Goal: Task Accomplishment & Management: Use online tool/utility

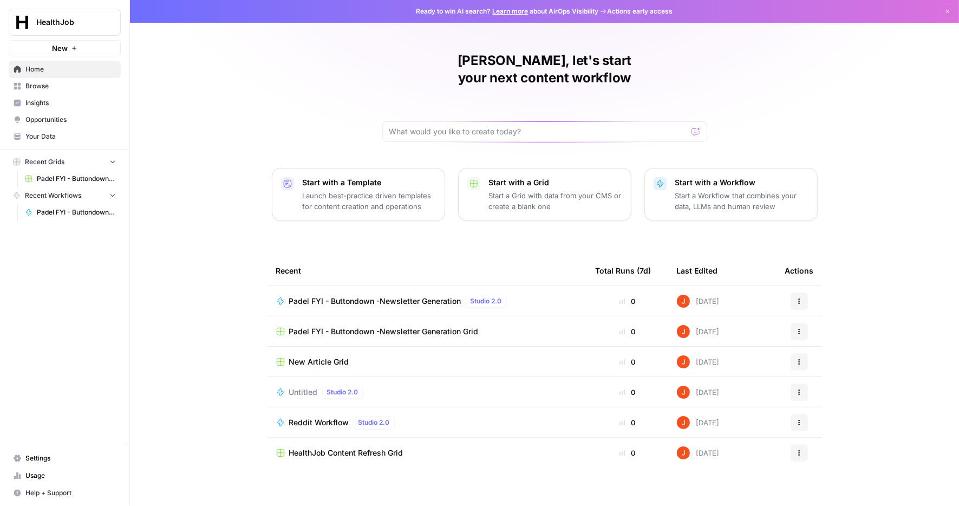
click at [358, 296] on span "Padel FYI - Buttondown -Newsletter Generation" at bounding box center [375, 301] width 172 height 11
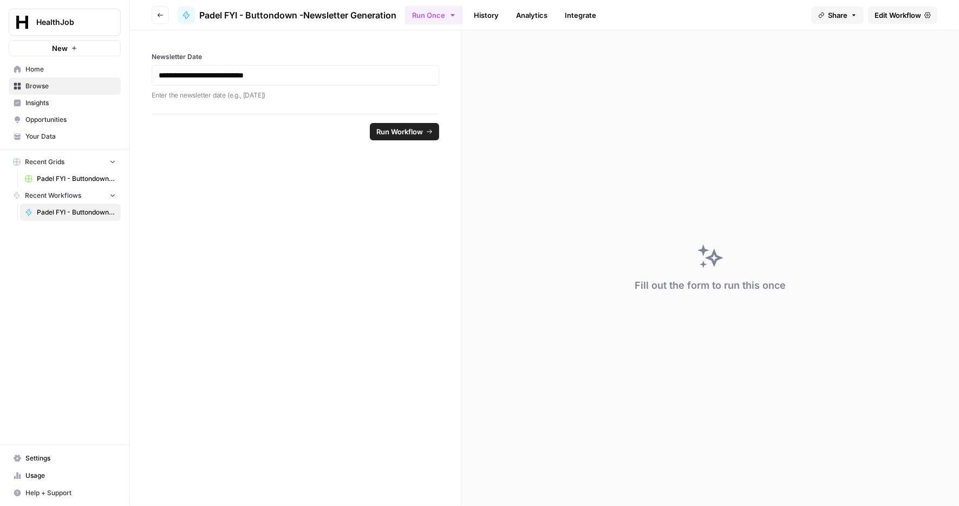
click at [893, 15] on span "Edit Workflow" at bounding box center [898, 15] width 47 height 11
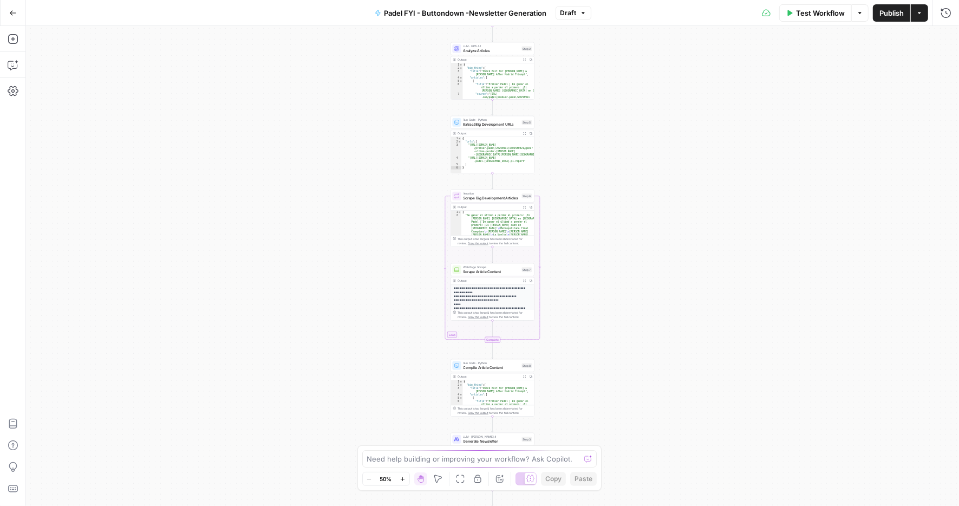
click at [833, 12] on span "Test Workflow" at bounding box center [820, 13] width 49 height 11
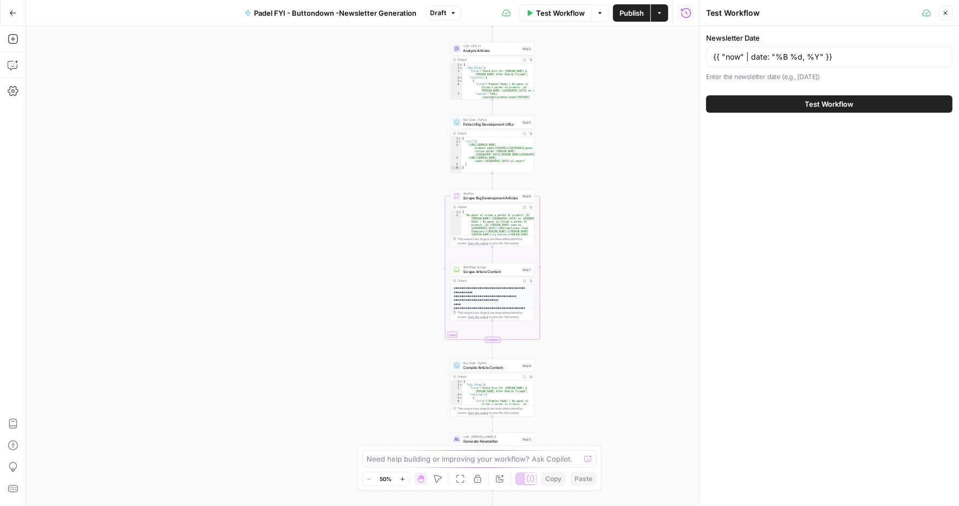
click at [824, 101] on span "Test Workflow" at bounding box center [829, 104] width 49 height 11
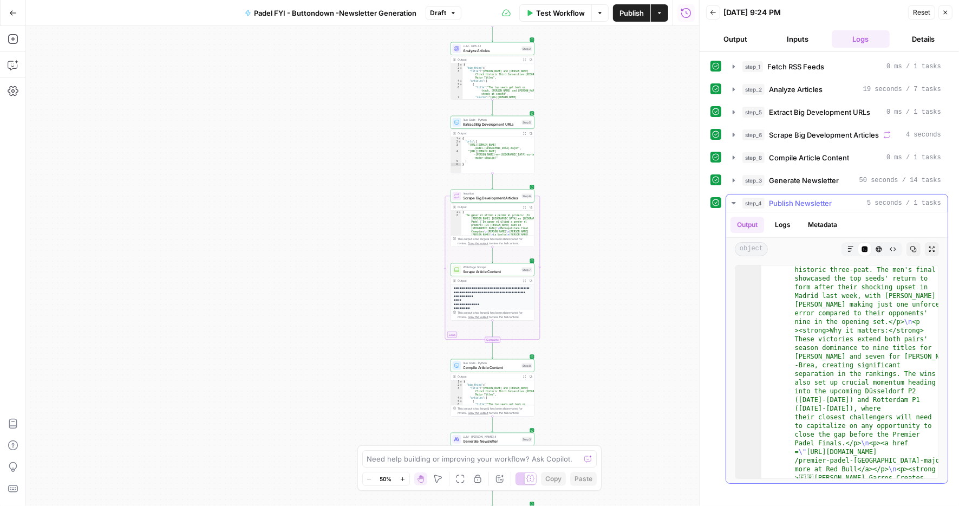
scroll to position [359, 0]
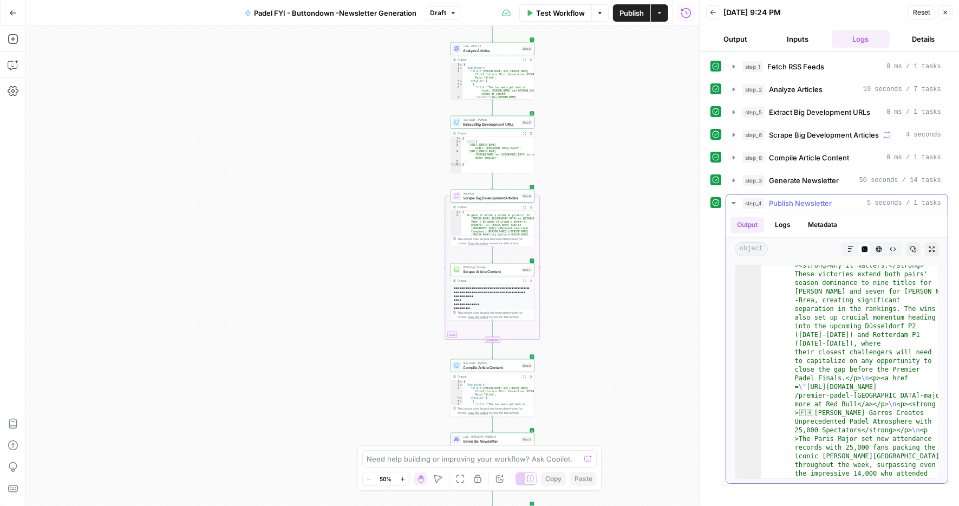
click at [732, 199] on icon "button" at bounding box center [733, 203] width 9 height 9
